Goal: Communication & Community: Answer question/provide support

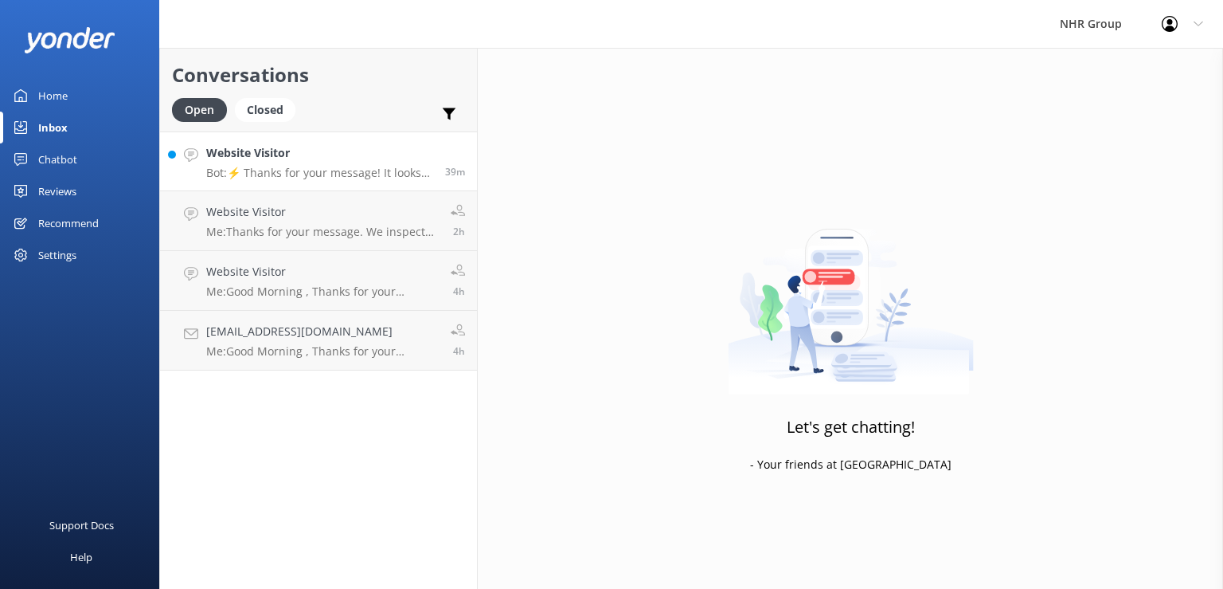
click at [330, 158] on h4 "Website Visitor" at bounding box center [319, 153] width 227 height 18
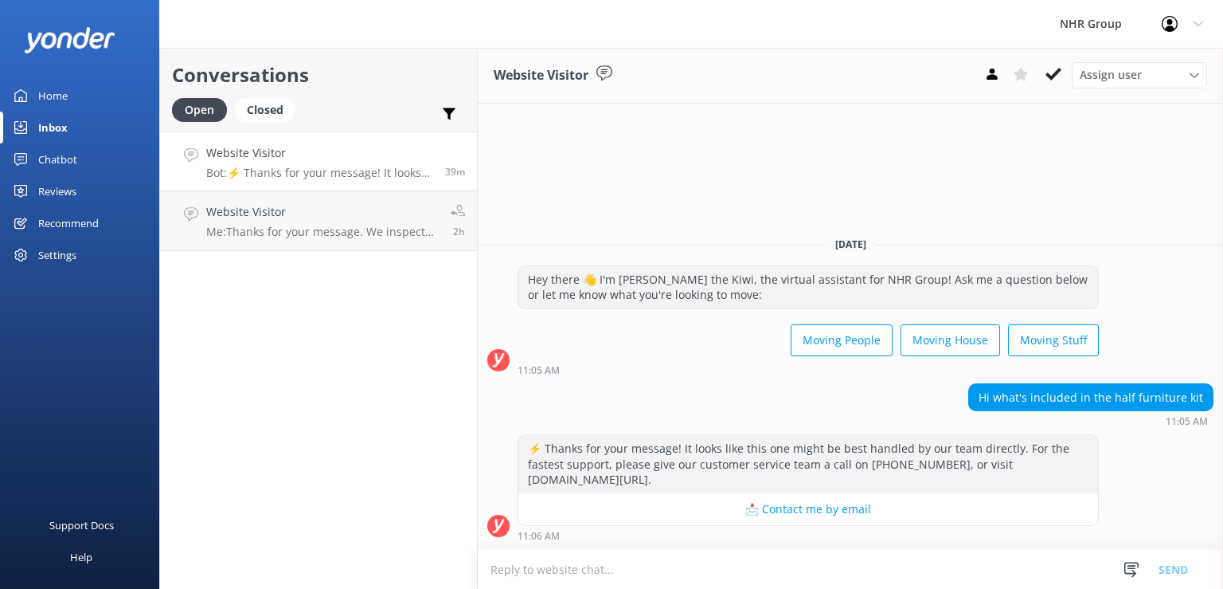
click at [827, 526] on div "⚡ Thanks for your message! It looks like this one might be best handled by our …" at bounding box center [808, 480] width 581 height 92
click at [644, 573] on textarea at bounding box center [850, 569] width 745 height 39
type textarea "Thanks for your"
click at [610, 586] on textarea "Thanks for your" at bounding box center [850, 569] width 745 height 40
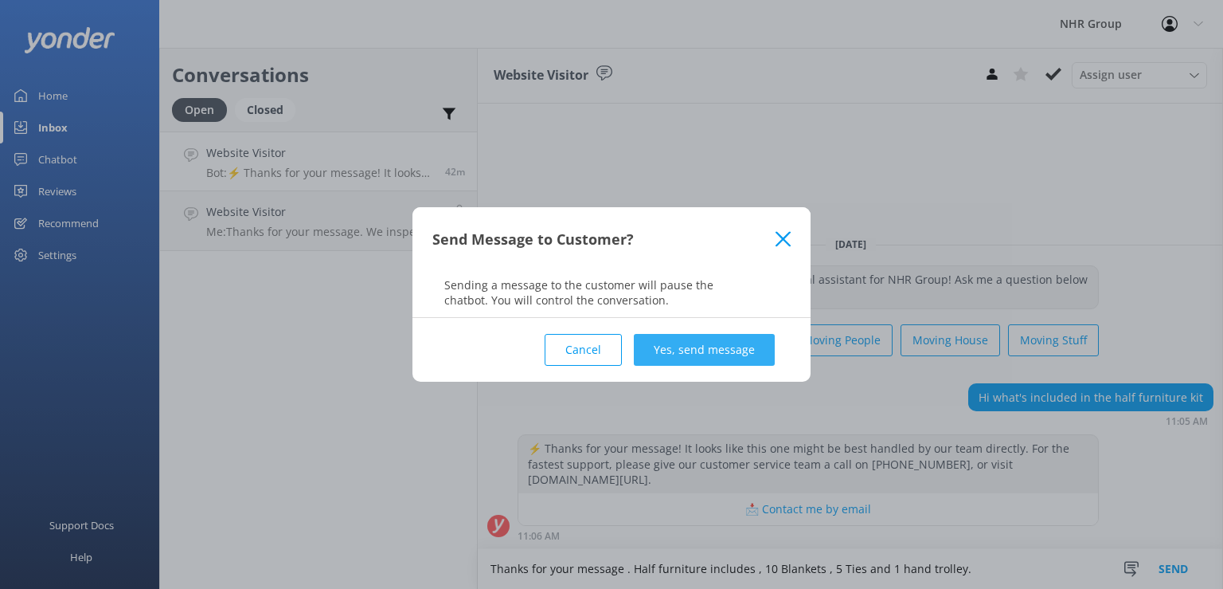
type textarea "Thanks for your message . Half furniture includes , 10 Blankets , 5 Ties and 1 …"
click at [697, 342] on button "Yes, send message" at bounding box center [704, 350] width 141 height 32
